Goal: Information Seeking & Learning: Learn about a topic

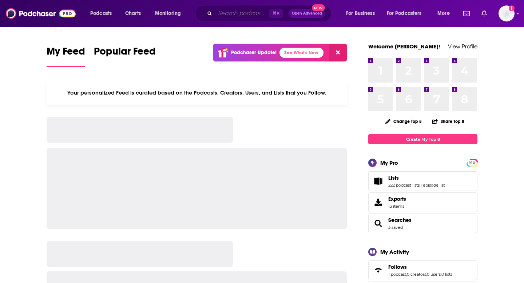
click at [242, 12] on input "Search podcasts, credits, & more..." at bounding box center [242, 14] width 54 height 12
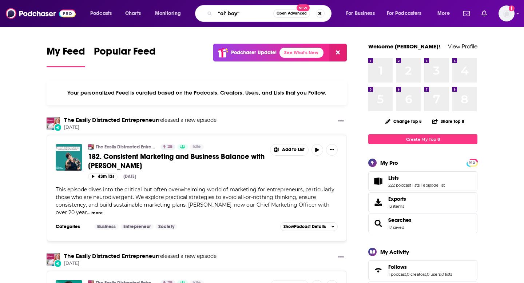
type input ""ol' boy""
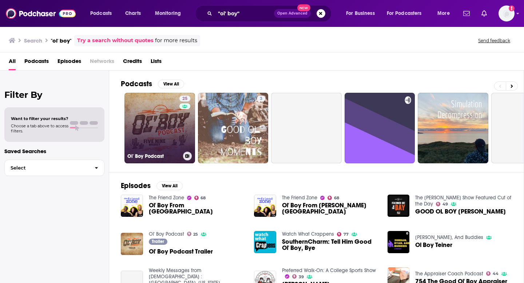
click at [161, 109] on link "25 Ol' Boy Podcast" at bounding box center [160, 128] width 71 height 71
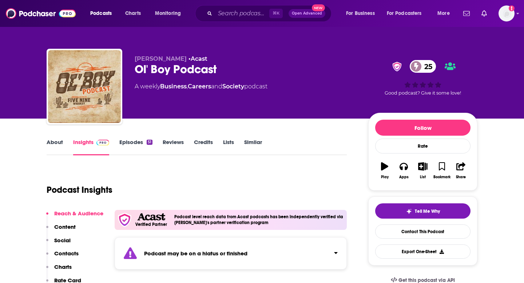
click at [51, 144] on link "About" at bounding box center [55, 147] width 16 height 17
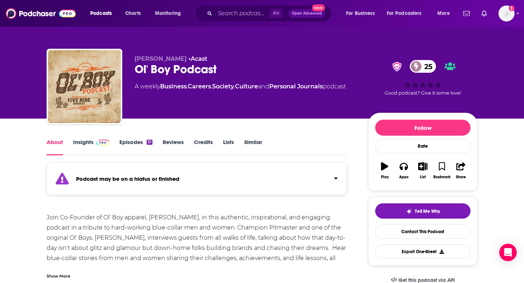
click at [80, 148] on link "Insights" at bounding box center [91, 147] width 36 height 17
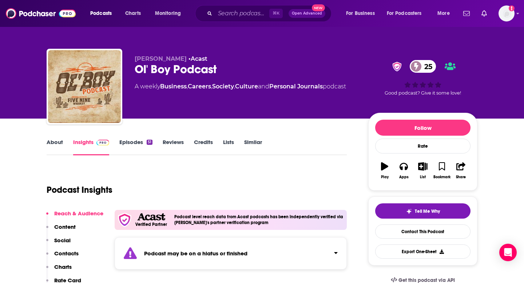
click at [51, 141] on link "About" at bounding box center [55, 147] width 16 height 17
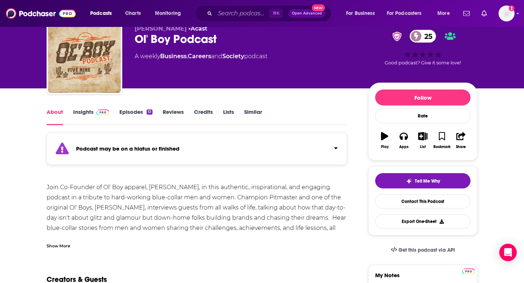
scroll to position [31, 0]
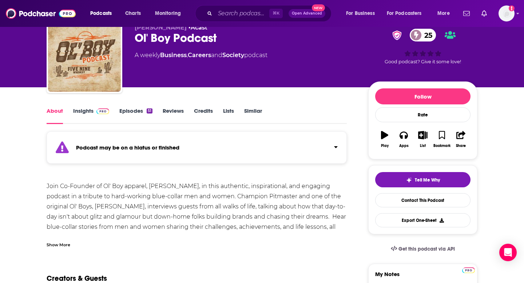
click at [58, 238] on div "Show More" at bounding box center [197, 242] width 300 height 12
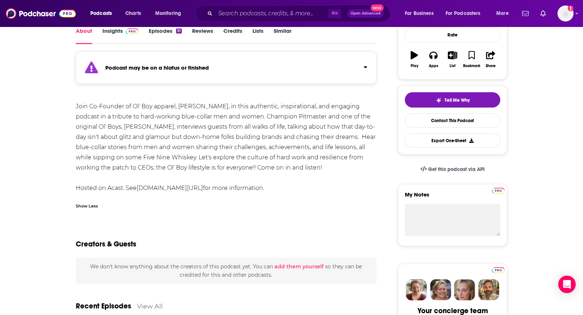
scroll to position [0, 0]
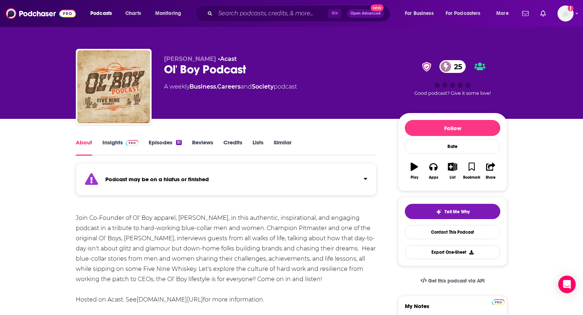
click at [128, 145] on img at bounding box center [132, 143] width 13 height 6
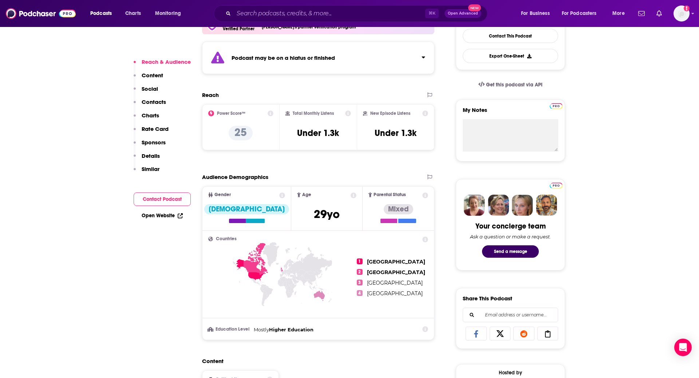
scroll to position [190, 0]
